Goal: Information Seeking & Learning: Understand process/instructions

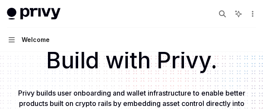
scroll to position [29, 0]
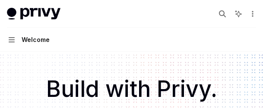
click at [105, 35] on button "Navigation Welcome" at bounding box center [131, 40] width 263 height 24
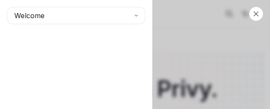
click at [244, 96] on div "Close navigation Welcome" at bounding box center [135, 54] width 270 height 109
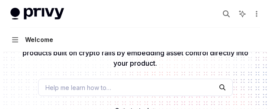
scroll to position [116, 0]
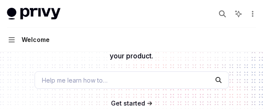
click at [122, 39] on button "Navigation Welcome" at bounding box center [131, 40] width 263 height 24
type textarea "*"
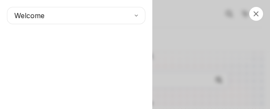
click at [147, 60] on div "Welcome" at bounding box center [76, 54] width 152 height 109
click at [29, 76] on div "Welcome" at bounding box center [76, 54] width 152 height 109
click at [108, 41] on div "Welcome" at bounding box center [76, 54] width 152 height 109
